Goal: Information Seeking & Learning: Learn about a topic

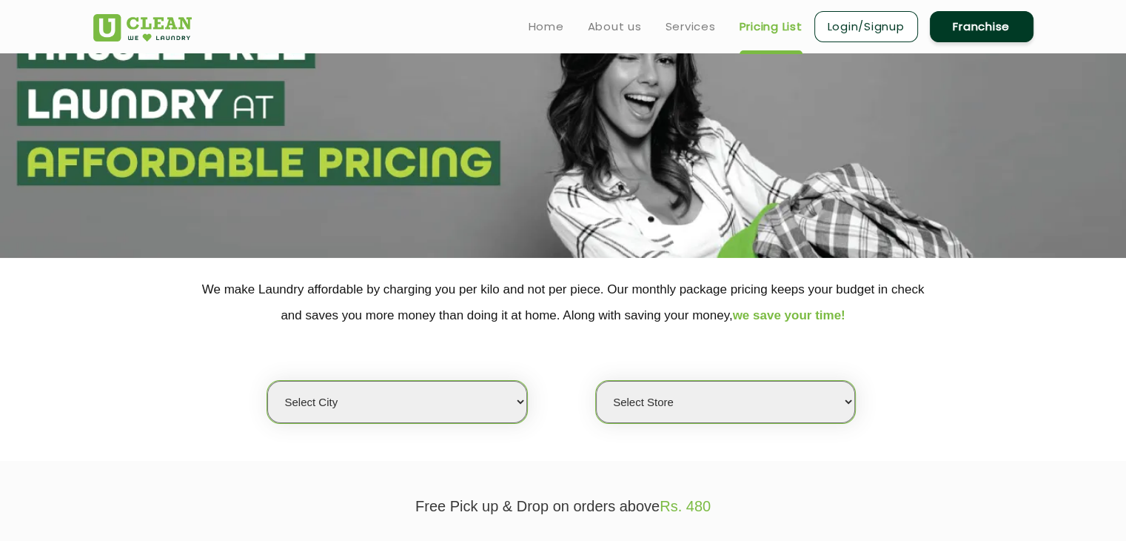
scroll to position [148, 0]
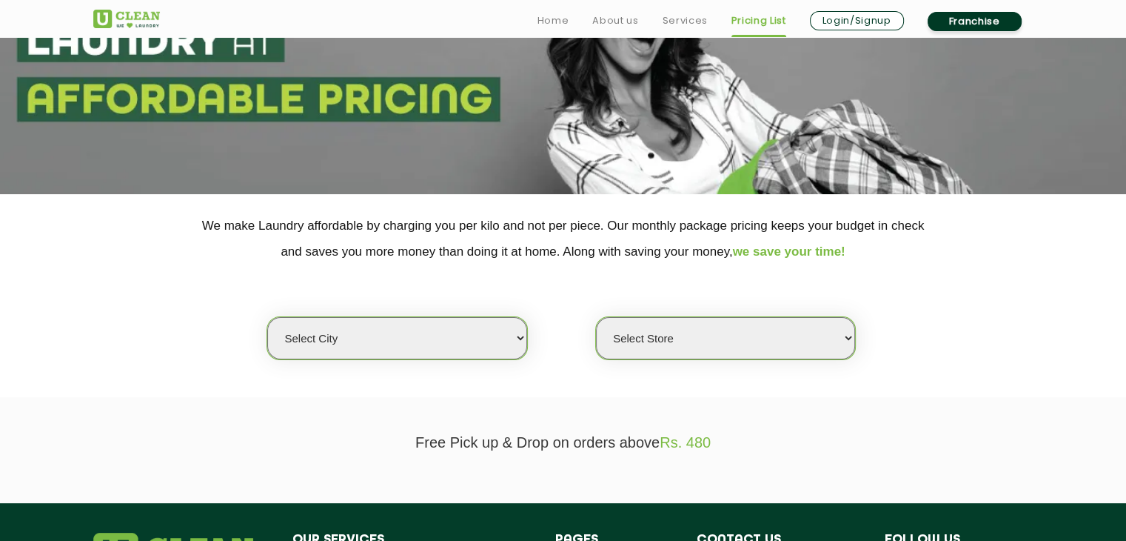
click at [469, 342] on select "Select city [GEOGRAPHIC_DATA] [GEOGRAPHIC_DATA] [GEOGRAPHIC_DATA] [GEOGRAPHIC_D…" at bounding box center [396, 338] width 259 height 42
select select "188"
click at [267, 317] on select "Select city [GEOGRAPHIC_DATA] [GEOGRAPHIC_DATA] [GEOGRAPHIC_DATA] [GEOGRAPHIC_D…" at bounding box center [396, 338] width 259 height 42
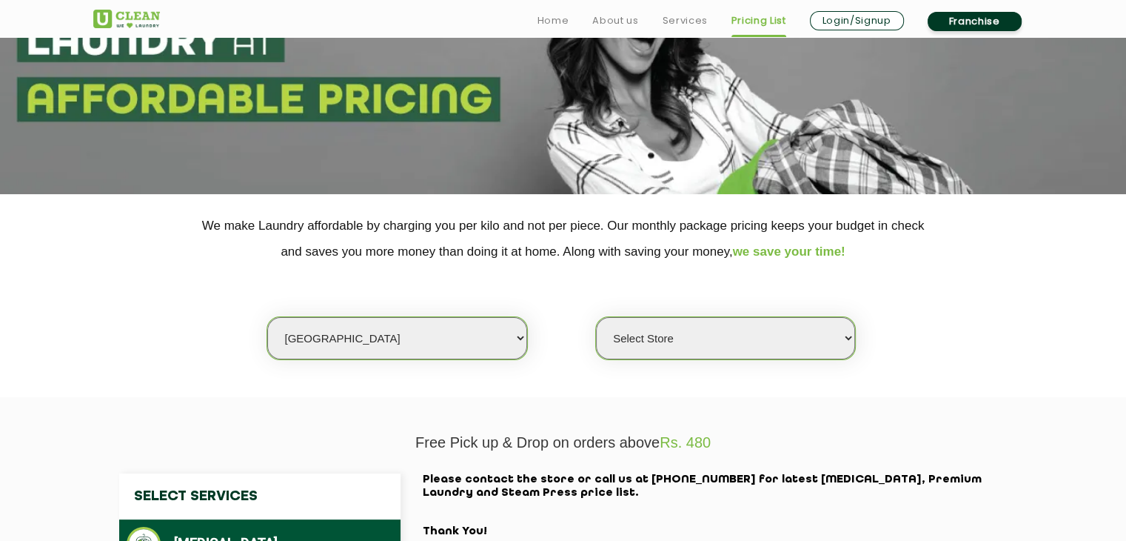
click at [729, 355] on select "Select Store [GEOGRAPHIC_DATA] [GEOGRAPHIC_DATA]" at bounding box center [725, 338] width 259 height 42
select select "560"
click at [596, 317] on select "Select Store [GEOGRAPHIC_DATA] [GEOGRAPHIC_DATA]" at bounding box center [725, 338] width 259 height 42
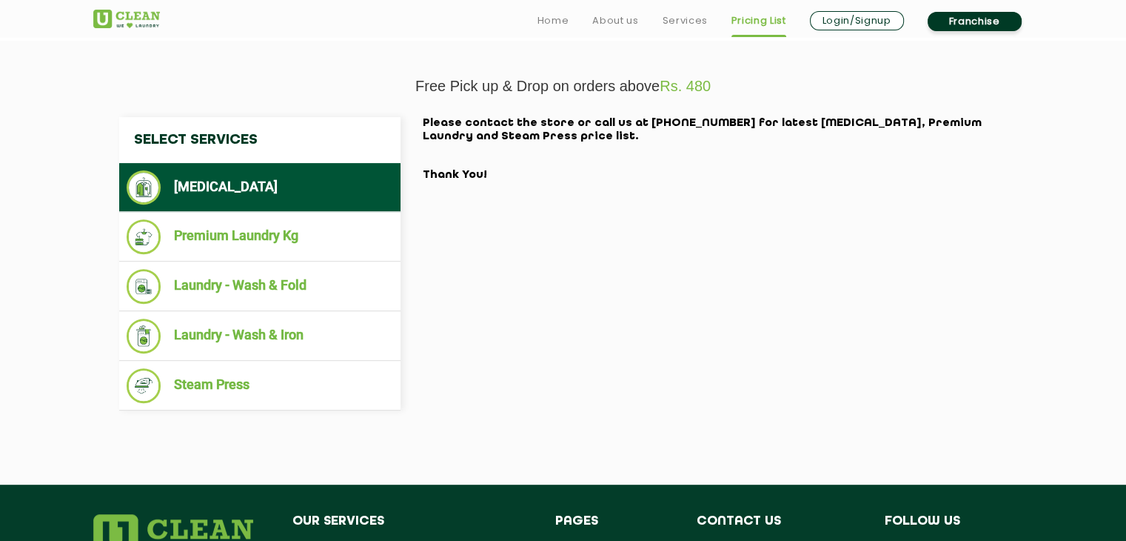
scroll to position [518, 0]
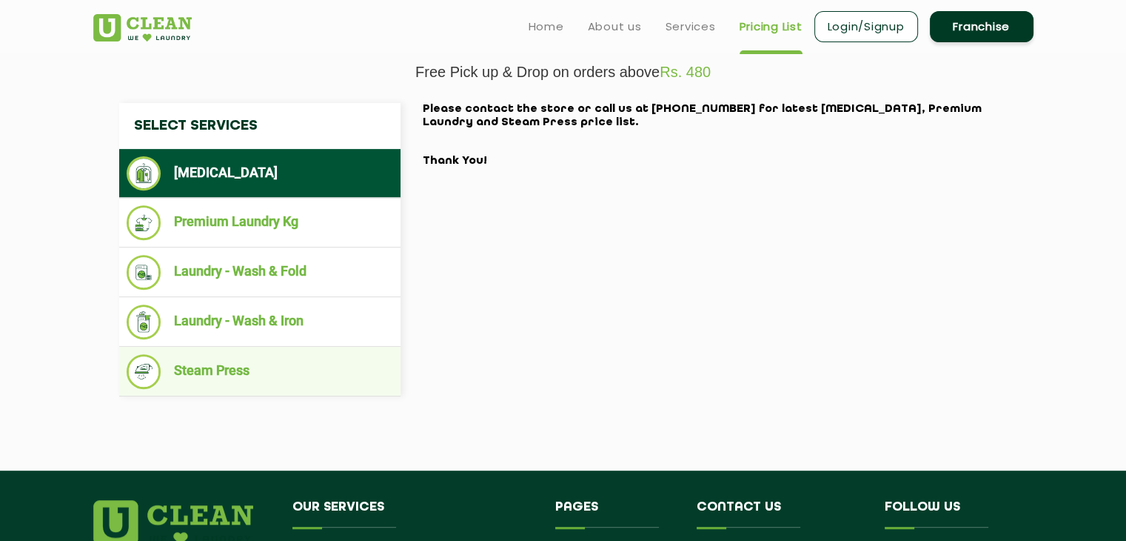
click at [248, 359] on li "Steam Press" at bounding box center [260, 371] width 267 height 35
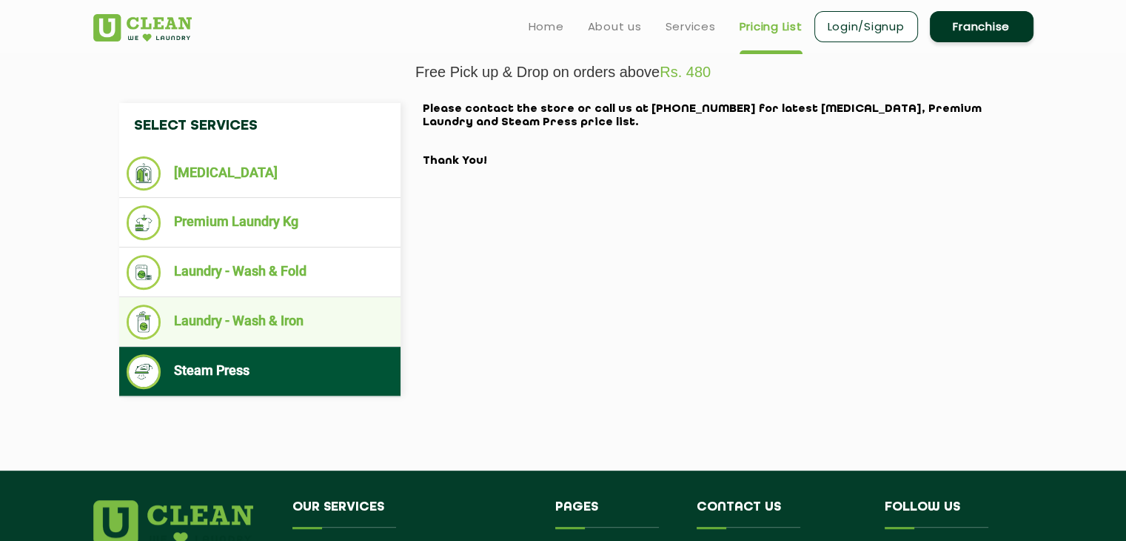
click at [271, 327] on li "Laundry - Wash & Iron" at bounding box center [260, 321] width 267 height 35
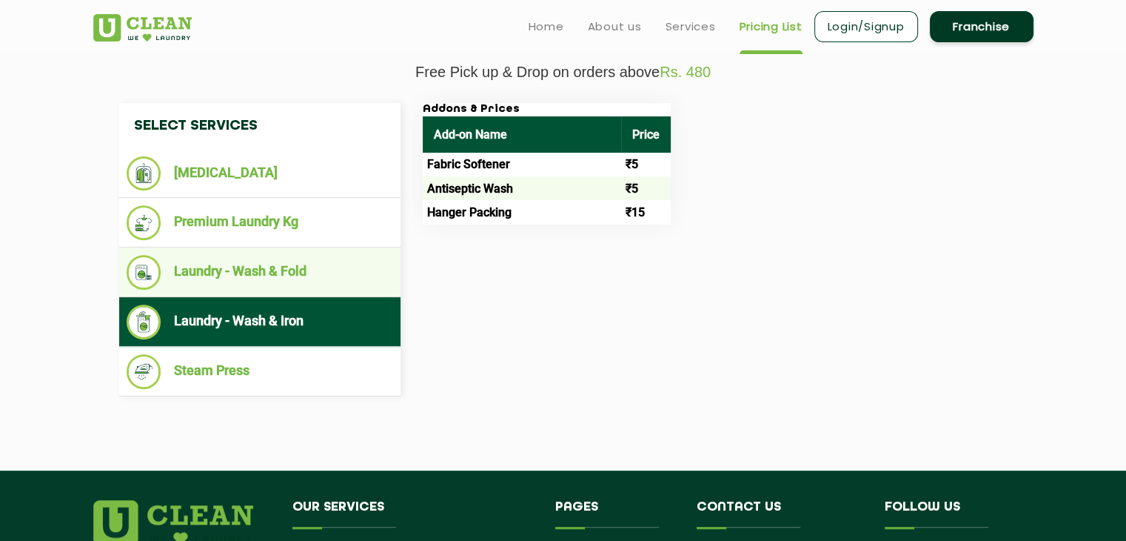
click at [279, 277] on li "Laundry - Wash & Fold" at bounding box center [260, 272] width 267 height 35
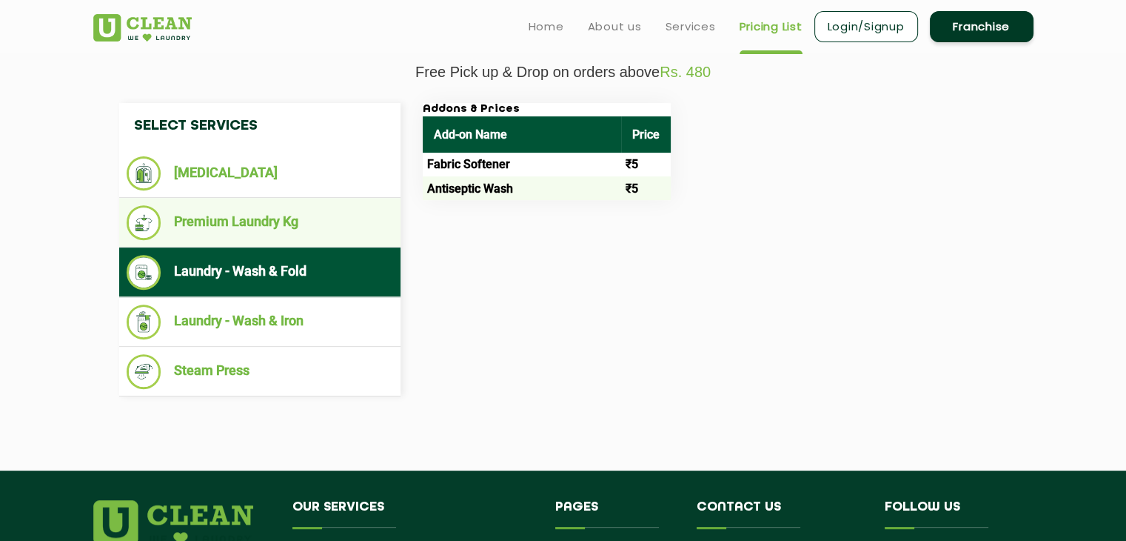
click at [269, 223] on li "Premium Laundry Kg" at bounding box center [260, 222] width 267 height 35
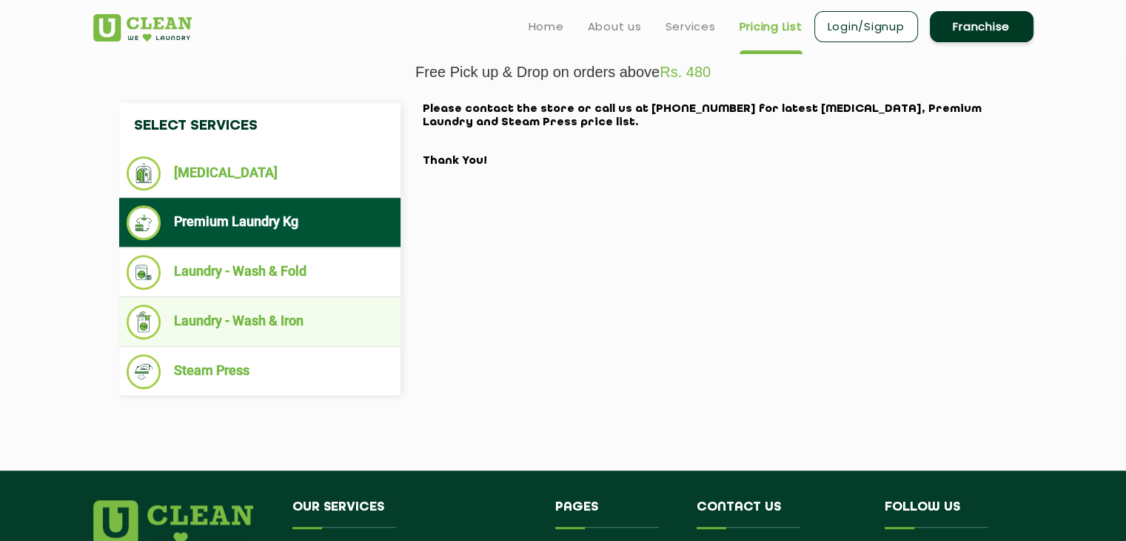
click at [244, 322] on li "Laundry - Wash & Iron" at bounding box center [260, 321] width 267 height 35
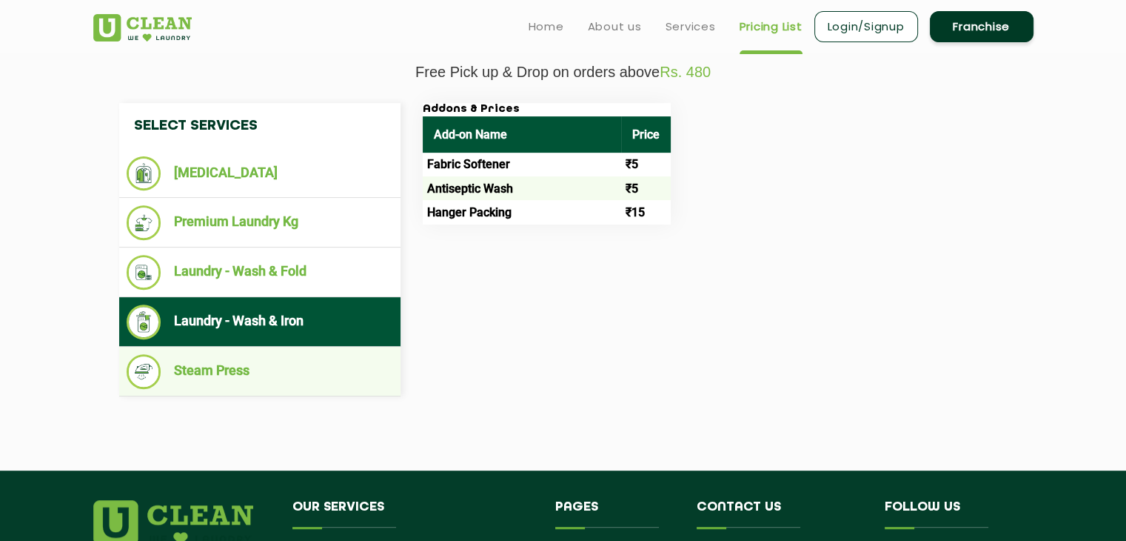
click at [245, 365] on li "Steam Press" at bounding box center [260, 371] width 267 height 35
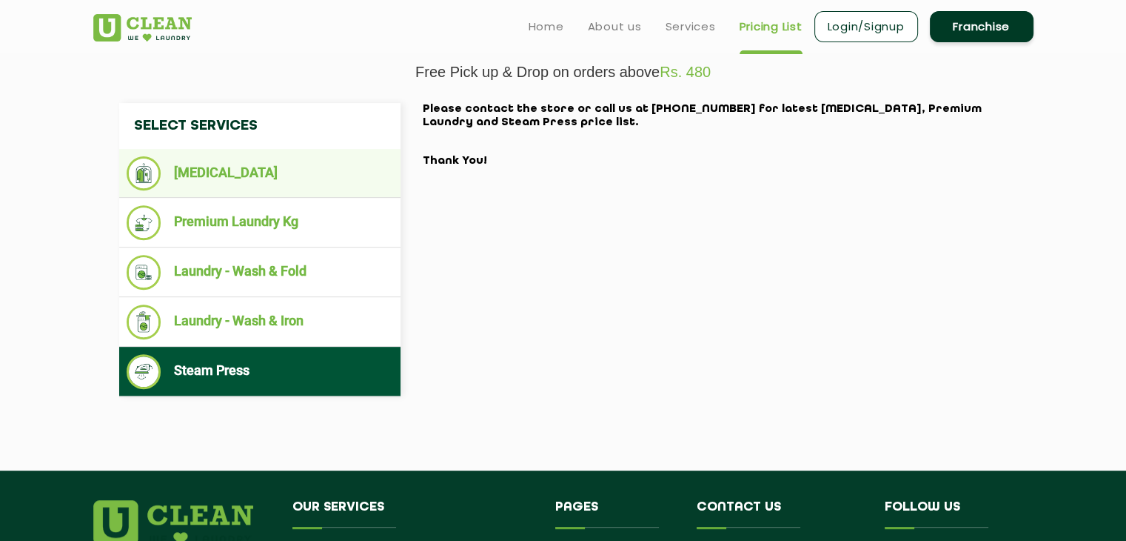
click at [244, 162] on li "[MEDICAL_DATA]" at bounding box center [260, 173] width 267 height 34
